Goal: Information Seeking & Learning: Find specific fact

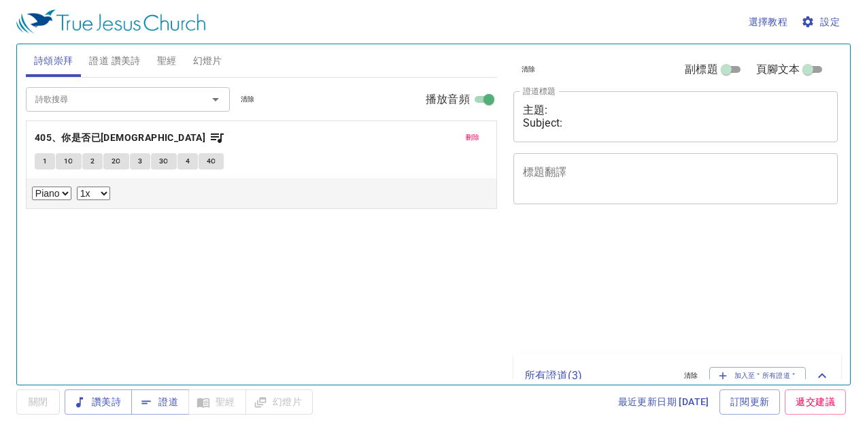
select select "1"
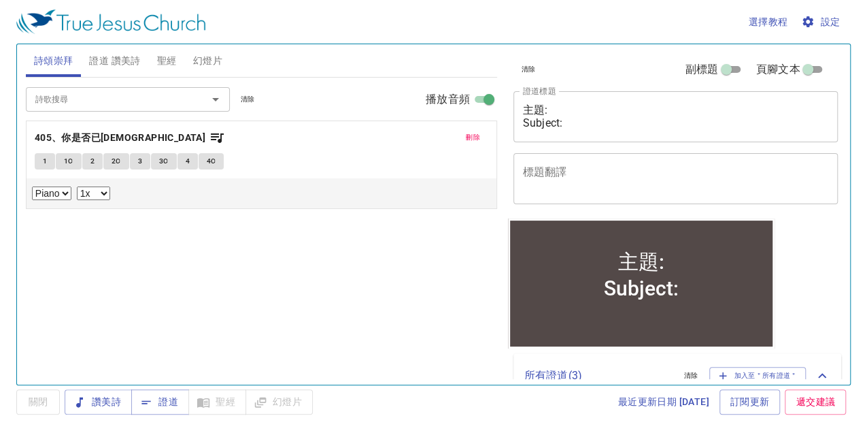
click at [165, 61] on span "聖經" at bounding box center [167, 60] width 20 height 17
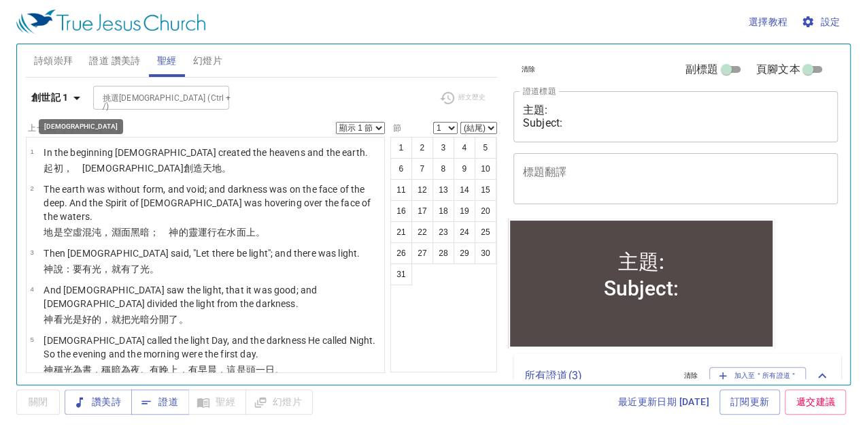
click at [76, 101] on icon "button" at bounding box center [77, 98] width 16 height 16
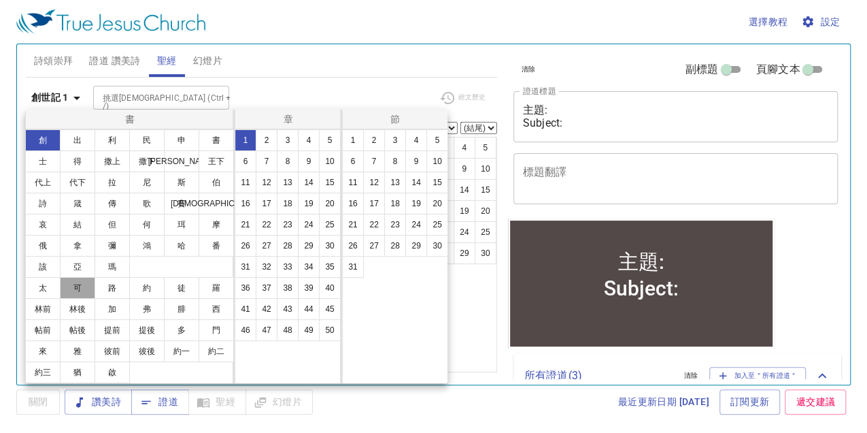
click at [74, 287] on button "可" at bounding box center [77, 288] width 35 height 22
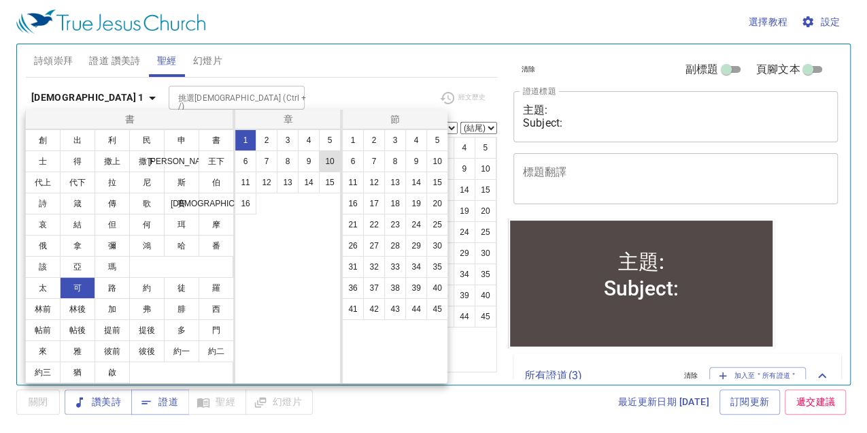
click at [327, 163] on button "10" at bounding box center [330, 161] width 22 height 22
click at [353, 226] on button "21" at bounding box center [353, 225] width 22 height 22
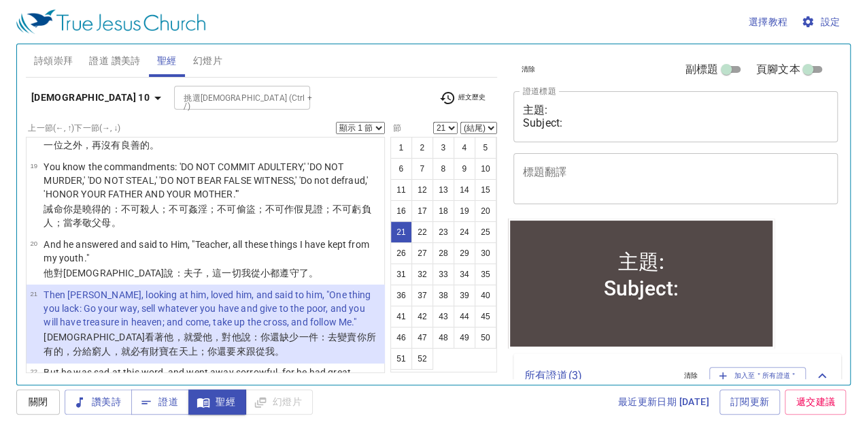
scroll to position [782, 0]
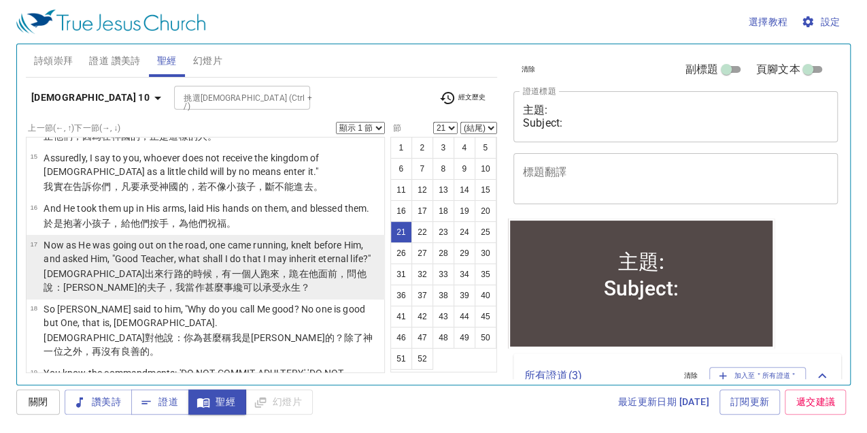
click at [71, 238] on p "Now as He was going out on the road, one came running, knelt before Him, and as…" at bounding box center [212, 251] width 337 height 27
select select "17"
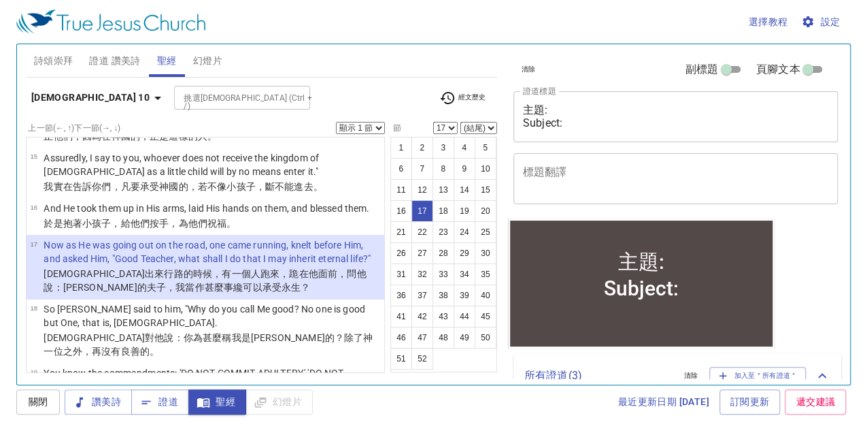
click at [380, 127] on select "顯示 1 節 顯示 2 節 顯示 3 節 顯示 4 節 顯示 5 節" at bounding box center [360, 128] width 49 height 12
click at [336, 122] on select "顯示 1 節 顯示 2 節 顯示 3 節 顯示 4 節 顯示 5 節" at bounding box center [360, 128] width 49 height 12
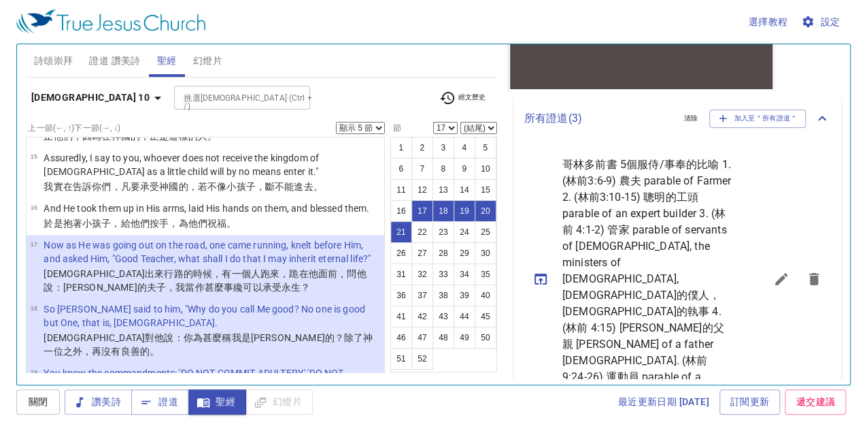
scroll to position [0, 0]
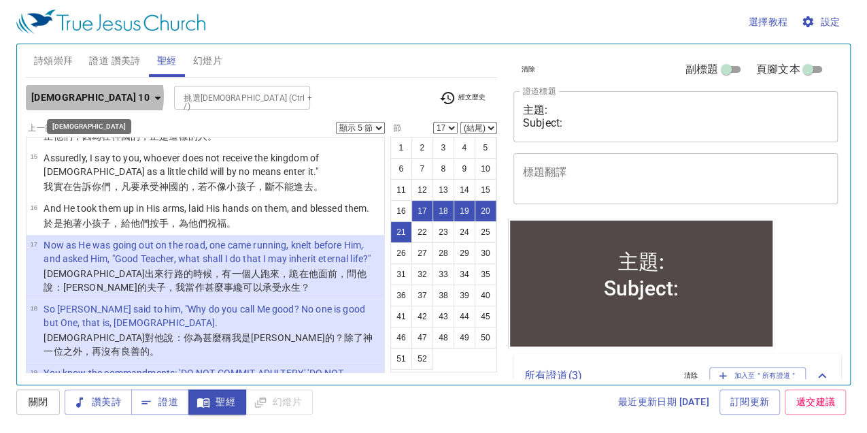
click at [154, 97] on icon "button" at bounding box center [157, 98] width 7 height 3
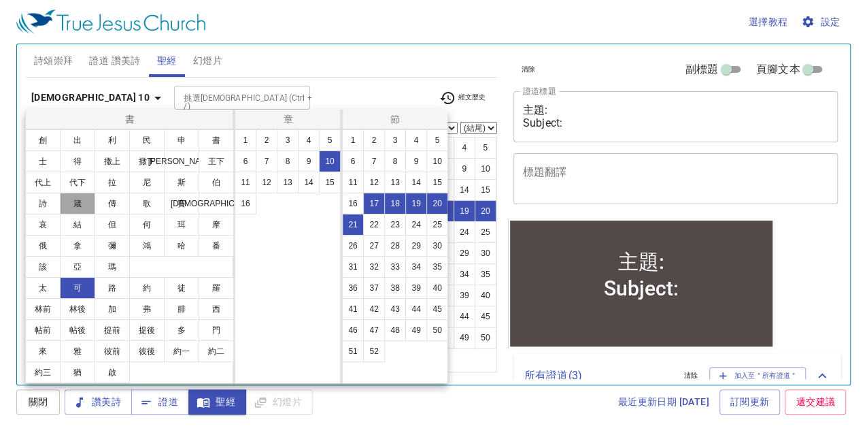
click at [78, 207] on button "箴" at bounding box center [77, 203] width 35 height 22
select select "1"
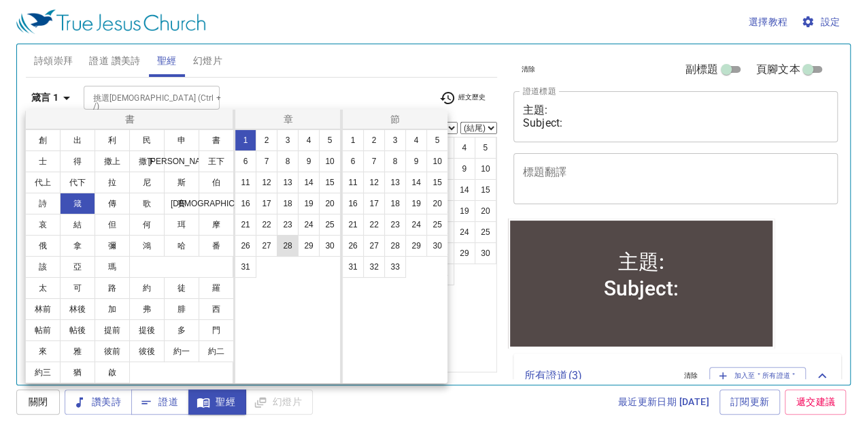
click at [287, 244] on button "28" at bounding box center [288, 246] width 22 height 22
click at [414, 165] on button "9" at bounding box center [416, 161] width 22 height 22
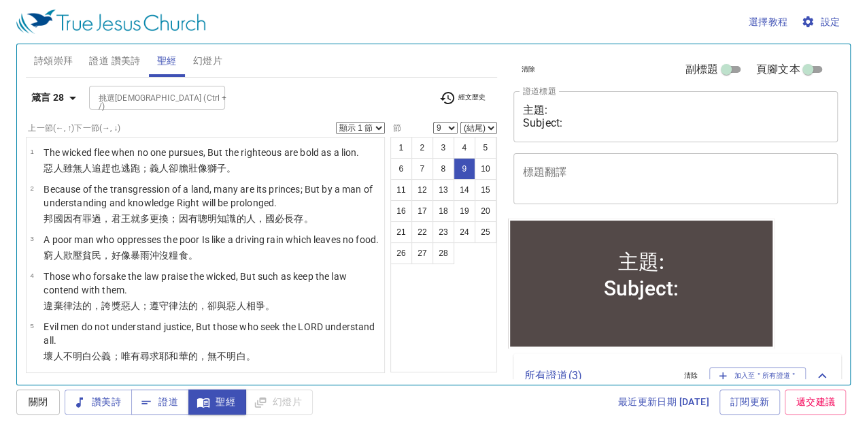
scroll to position [302, 0]
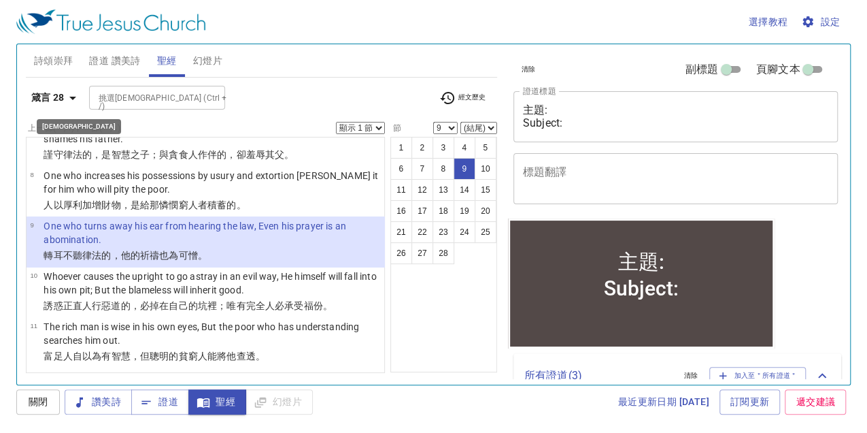
click at [76, 97] on icon "button" at bounding box center [73, 98] width 16 height 16
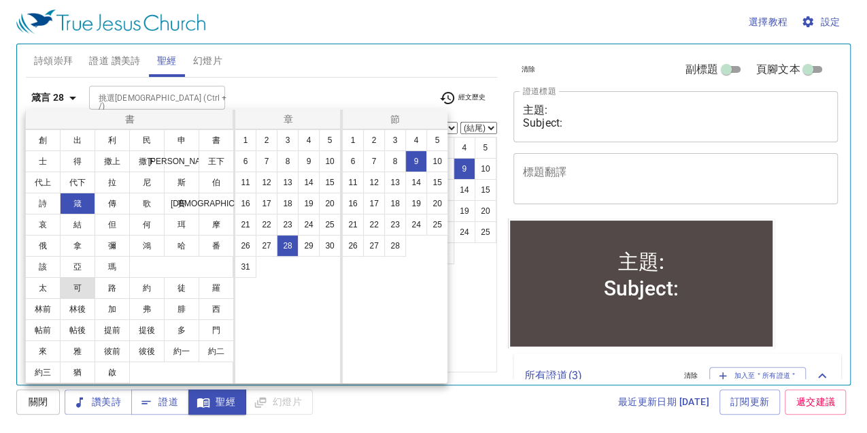
click at [82, 284] on button "可" at bounding box center [77, 288] width 35 height 22
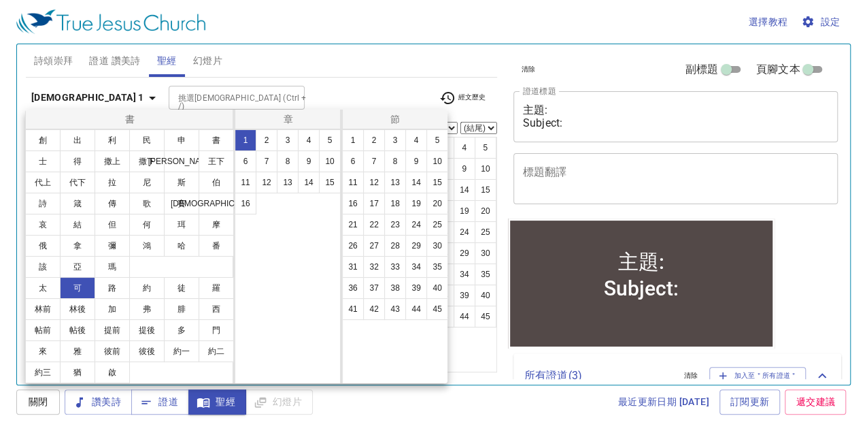
scroll to position [0, 0]
click at [326, 159] on button "10" at bounding box center [330, 161] width 22 height 22
click at [354, 220] on button "21" at bounding box center [353, 225] width 22 height 22
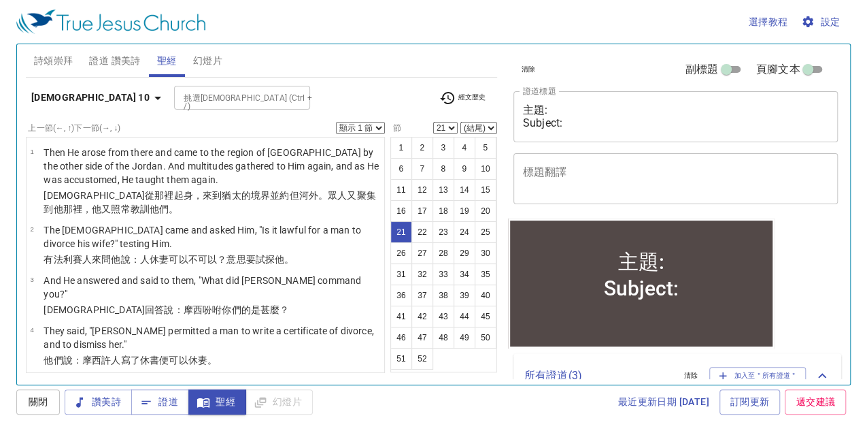
scroll to position [988, 0]
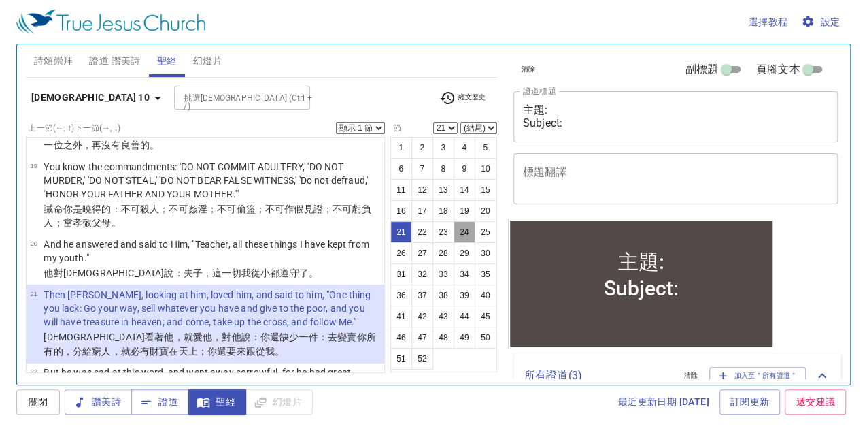
click at [456, 231] on button "24" at bounding box center [465, 232] width 22 height 22
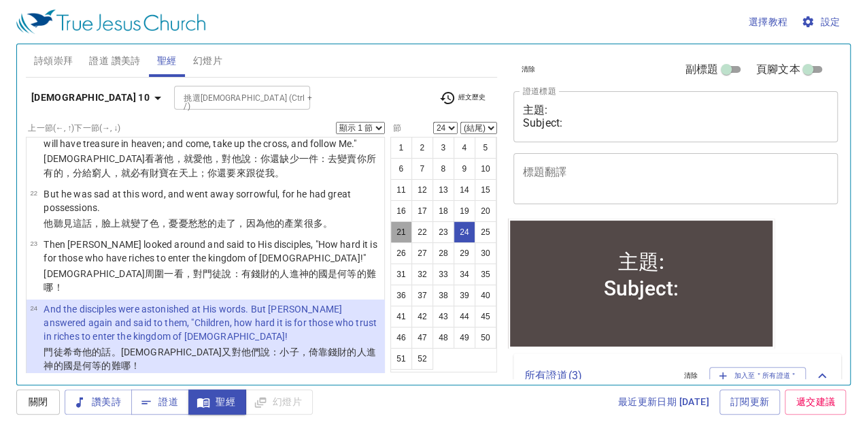
click at [399, 231] on button "21" at bounding box center [401, 232] width 22 height 22
select select "21"
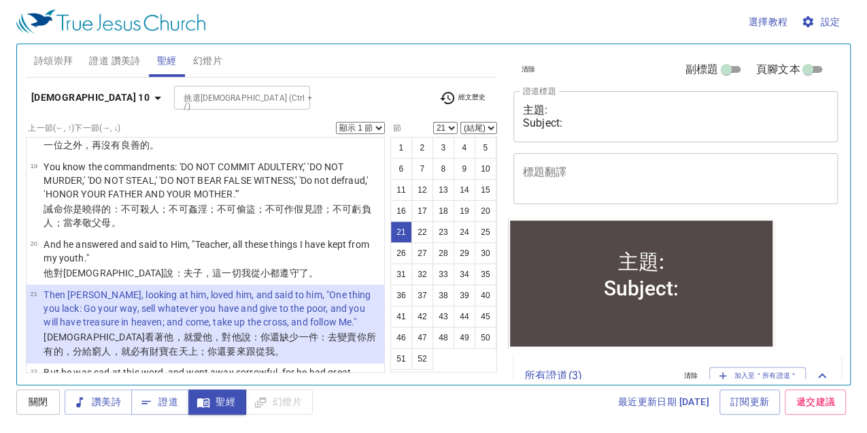
click at [377, 128] on select "顯示 1 節 顯示 2 節 顯示 3 節 顯示 4 節 顯示 5 節" at bounding box center [360, 128] width 49 height 12
click at [336, 122] on select "顯示 1 節 顯示 2 節 顯示 3 節 顯示 4 節 顯示 5 節" at bounding box center [360, 128] width 49 height 12
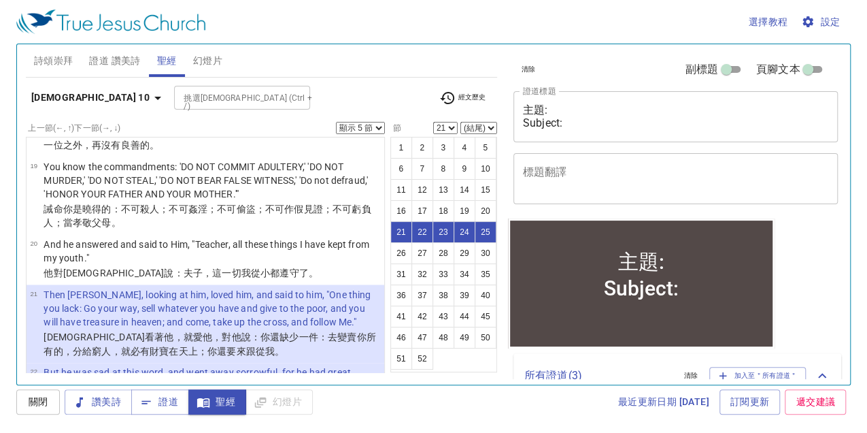
click at [379, 127] on select "顯示 1 節 顯示 2 節 顯示 3 節 顯示 4 節 顯示 5 節" at bounding box center [360, 128] width 49 height 12
select select "2"
click at [336, 122] on select "顯示 1 節 顯示 2 節 顯示 3 節 顯示 4 節 顯示 5 節" at bounding box center [360, 128] width 49 height 12
click at [460, 234] on button "24" at bounding box center [465, 232] width 22 height 22
select select "24"
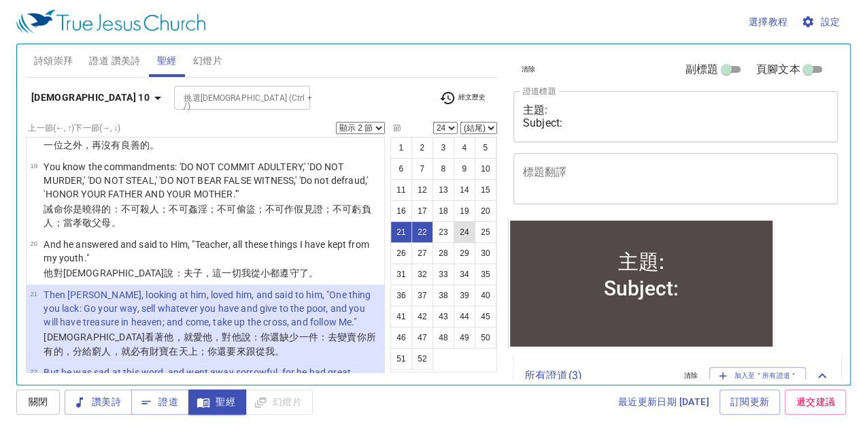
scroll to position [1166, 0]
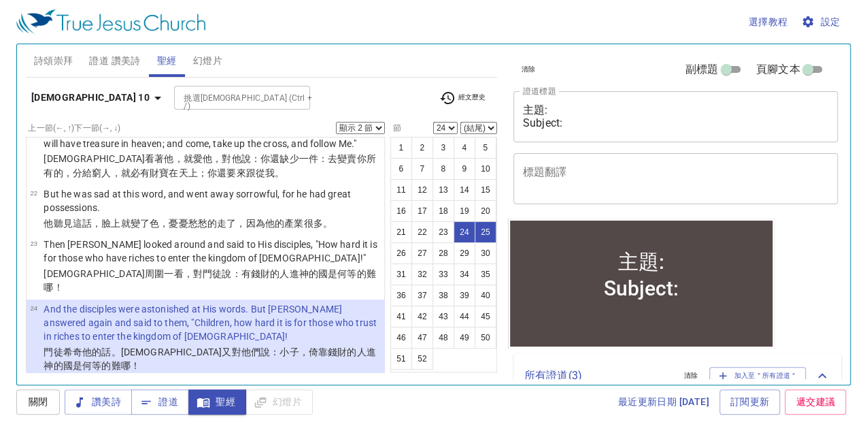
click at [377, 127] on select "顯示 1 節 顯示 2 節 顯示 3 節 顯示 4 節 顯示 5 節" at bounding box center [360, 128] width 49 height 12
select select "1"
click at [336, 122] on select "顯示 1 節 顯示 2 節 顯示 3 節 顯示 4 節 顯示 5 節" at bounding box center [360, 128] width 49 height 12
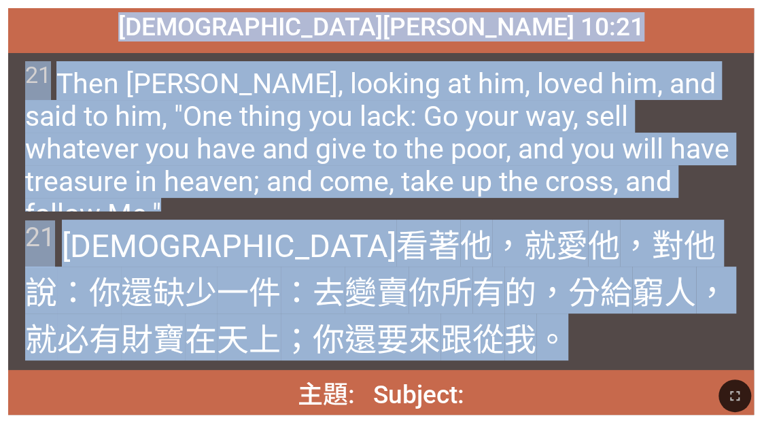
drag, startPoint x: 269, startPoint y: 29, endPoint x: 290, endPoint y: 339, distance: 310.9
click at [290, 290] on div "[DEMOGRAPHIC_DATA][PERSON_NAME] 10:21 [DEMOGRAPHIC_DATA][PERSON_NAME] 10:21 21 …" at bounding box center [381, 211] width 746 height 407
copy div "[DEMOGRAPHIC_DATA][PERSON_NAME] 10:21 [DEMOGRAPHIC_DATA][PERSON_NAME] 10:21 21 …"
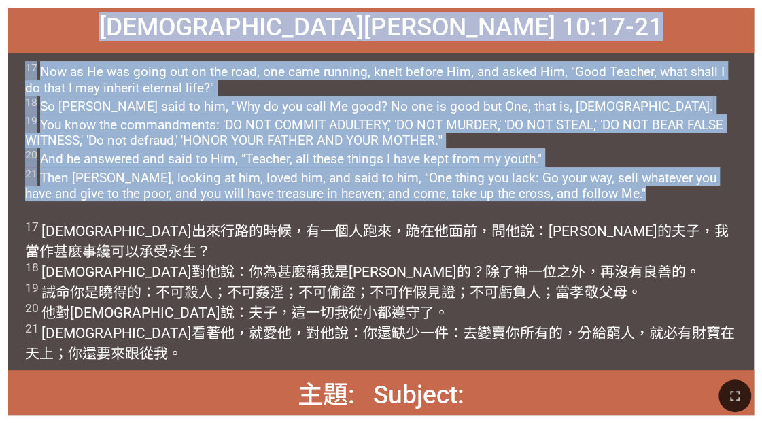
click at [362, 114] on span "17 Now as He was going out on the road, one came running, knelt before Him, and…" at bounding box center [381, 131] width 712 height 140
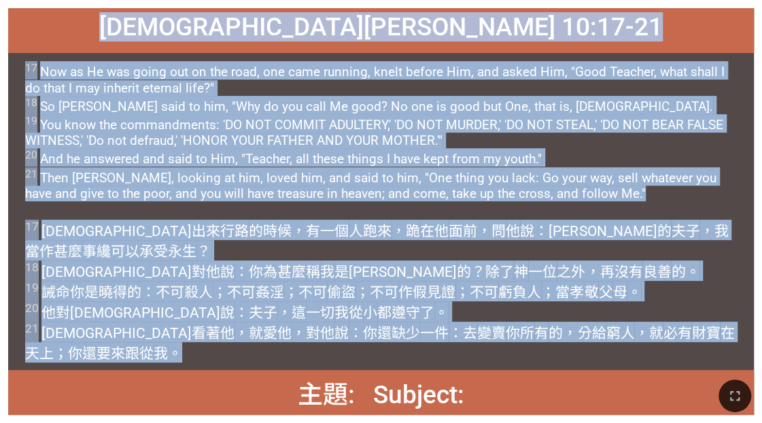
drag, startPoint x: 250, startPoint y: 25, endPoint x: 232, endPoint y: 335, distance: 310.7
click at [232, 290] on div "[DEMOGRAPHIC_DATA][PERSON_NAME] 10:17-21 馬可[DEMOGRAPHIC_DATA] Mark 10:17-21 17 …" at bounding box center [381, 211] width 746 height 407
copy div "lore Ipsu 37:43-11 dolo Sita 61:46-77 82 Con ad El sed doeiu tem in utl etdo, m…"
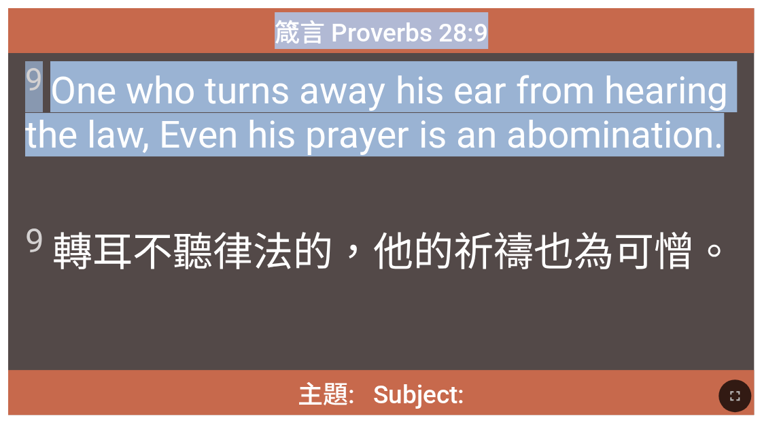
click at [362, 7] on div "箴言 Proverbs 28:9 箴言 Proverbs 28:9 9 One who turns away his ear from hearing the…" at bounding box center [381, 211] width 762 height 423
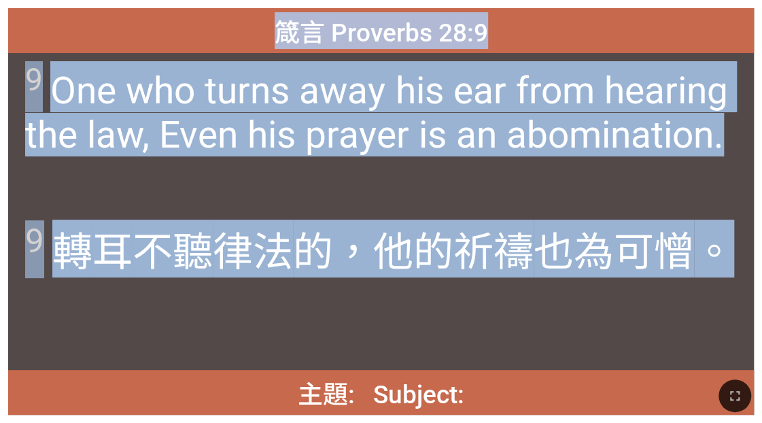
drag, startPoint x: 273, startPoint y: 27, endPoint x: 491, endPoint y: 364, distance: 400.9
click at [362, 290] on div "箴言 Proverbs 28:9 箴言 Proverbs 28:9 9 One who turns away his ear from hearing the…" at bounding box center [381, 211] width 746 height 407
copy div "箴言 Proverbs 28:9 箴言 Proverbs 28:9 9 One who turns away his ear from hearing the…"
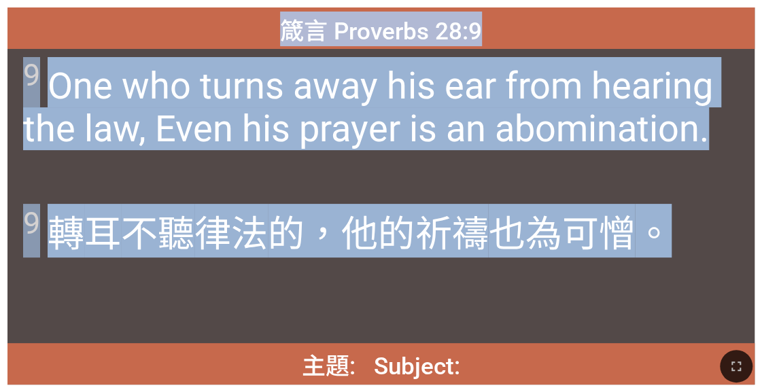
click at [362, 122] on span "9 One who turns away his ear from hearing the law, Even his prayer is an abomin…" at bounding box center [381, 103] width 716 height 93
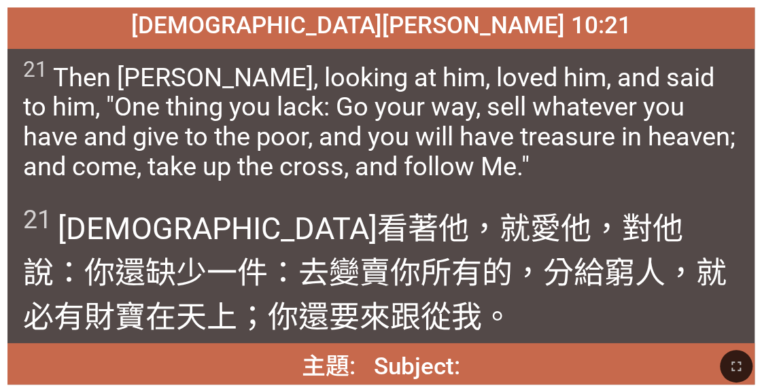
click at [362, 172] on span "21 Then Jesus, looking at him, loved him, and said to him, "One thing you lack:…" at bounding box center [381, 119] width 716 height 125
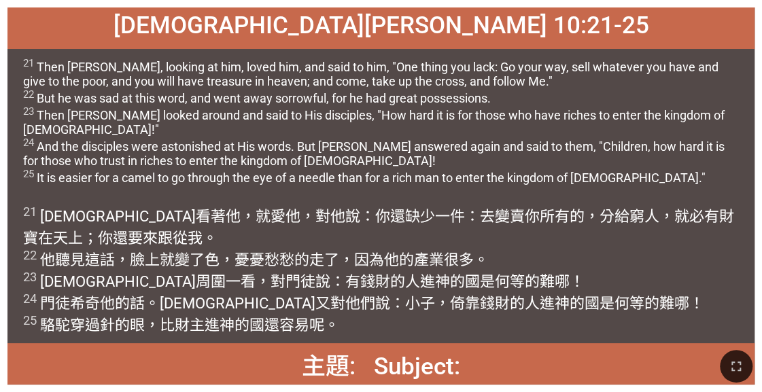
click at [362, 124] on span "21 Then Jesus, looking at him, loved him, and said to him, "One thing you lack:…" at bounding box center [381, 121] width 716 height 128
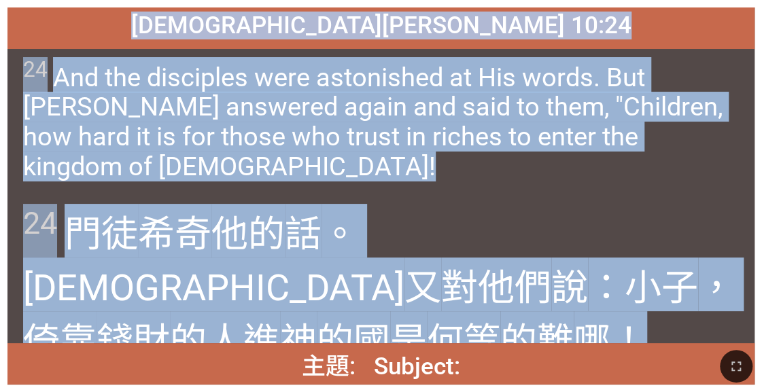
drag, startPoint x: 275, startPoint y: 27, endPoint x: 706, endPoint y: 303, distance: 511.5
click at [362, 290] on div "馬可福音 Mark 10:24 馬可福音 Mark 10:24 24 And the disciples were astonished at His wor…" at bounding box center [381, 196] width 748 height 378
copy div "馬可福音 Mark 10:24 馬可福音 Mark 10:24 24 And the disciples were astonished at His wor…"
click at [362, 150] on span "24 And the disciples were astonished at His words. But Jesus answered again and…" at bounding box center [381, 119] width 716 height 125
